Goal: Transaction & Acquisition: Book appointment/travel/reservation

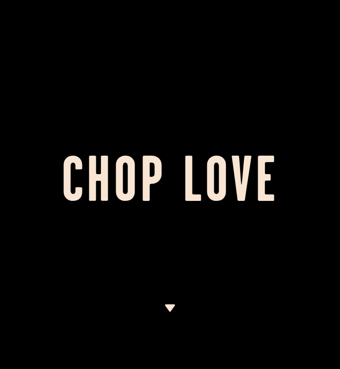
click at [168, 307] on img at bounding box center [170, 308] width 12 height 7
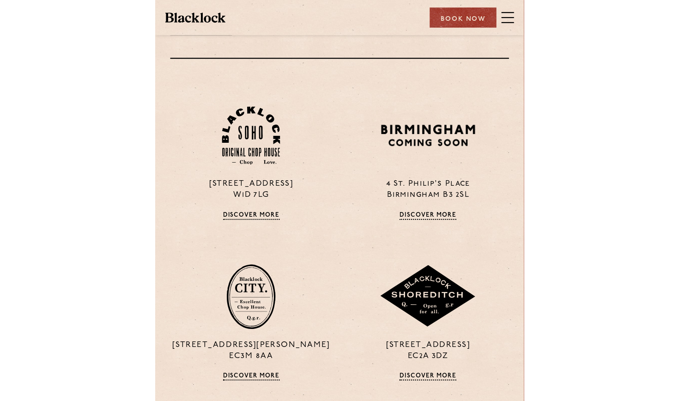
scroll to position [625, 0]
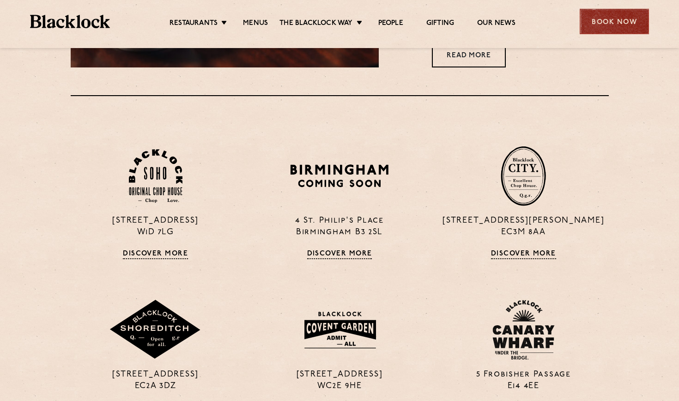
click at [339, 16] on div "Book Now" at bounding box center [614, 21] width 69 height 25
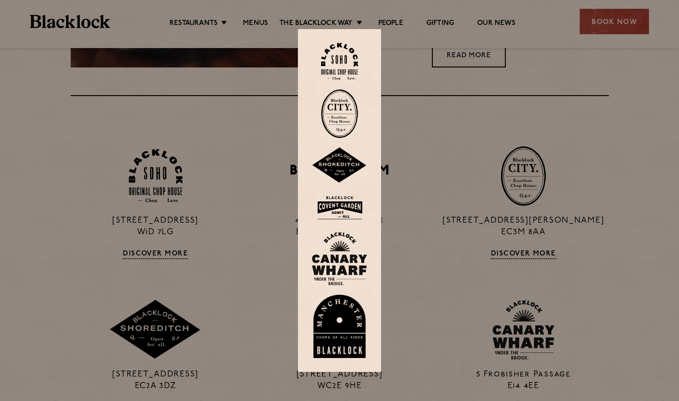
click at [339, 205] on img at bounding box center [339, 208] width 55 height 30
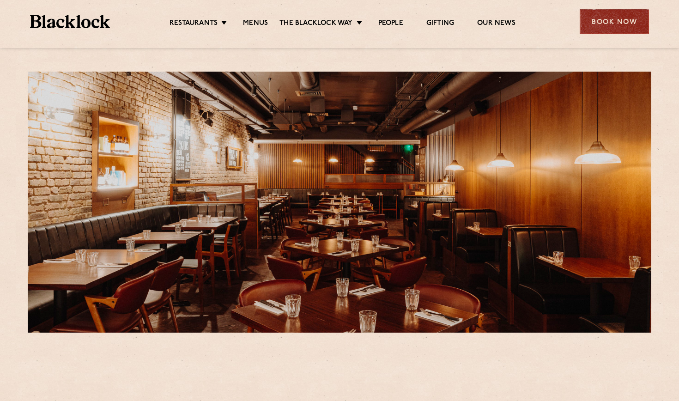
click at [601, 30] on div "Book Now" at bounding box center [614, 21] width 69 height 25
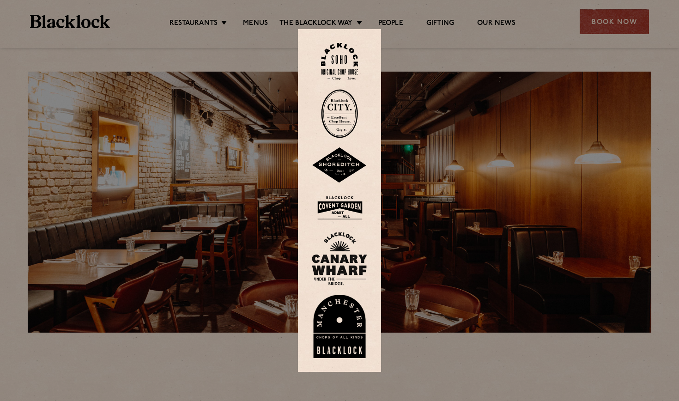
click at [337, 208] on img at bounding box center [339, 208] width 55 height 30
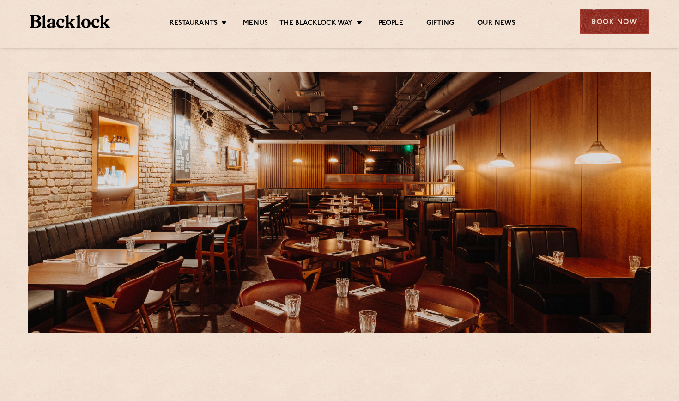
click at [609, 23] on div "Book Now" at bounding box center [614, 21] width 69 height 25
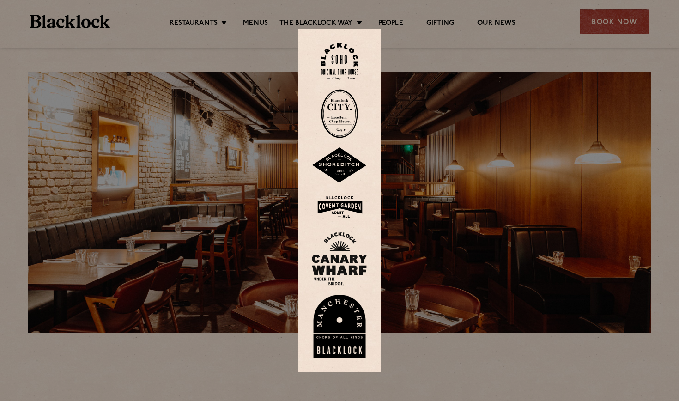
click at [341, 211] on img at bounding box center [339, 208] width 55 height 30
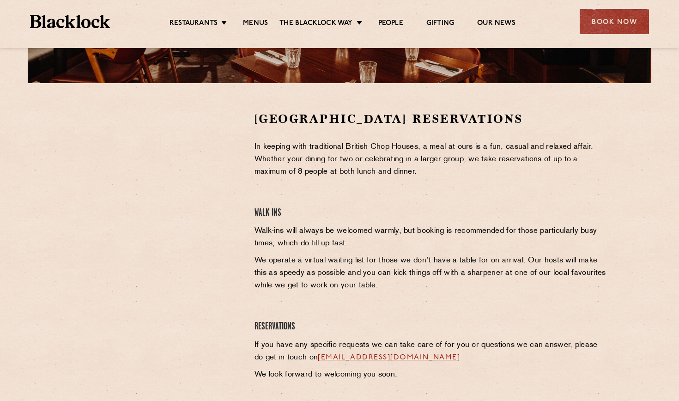
scroll to position [250, 0]
